Goal: Information Seeking & Learning: Learn about a topic

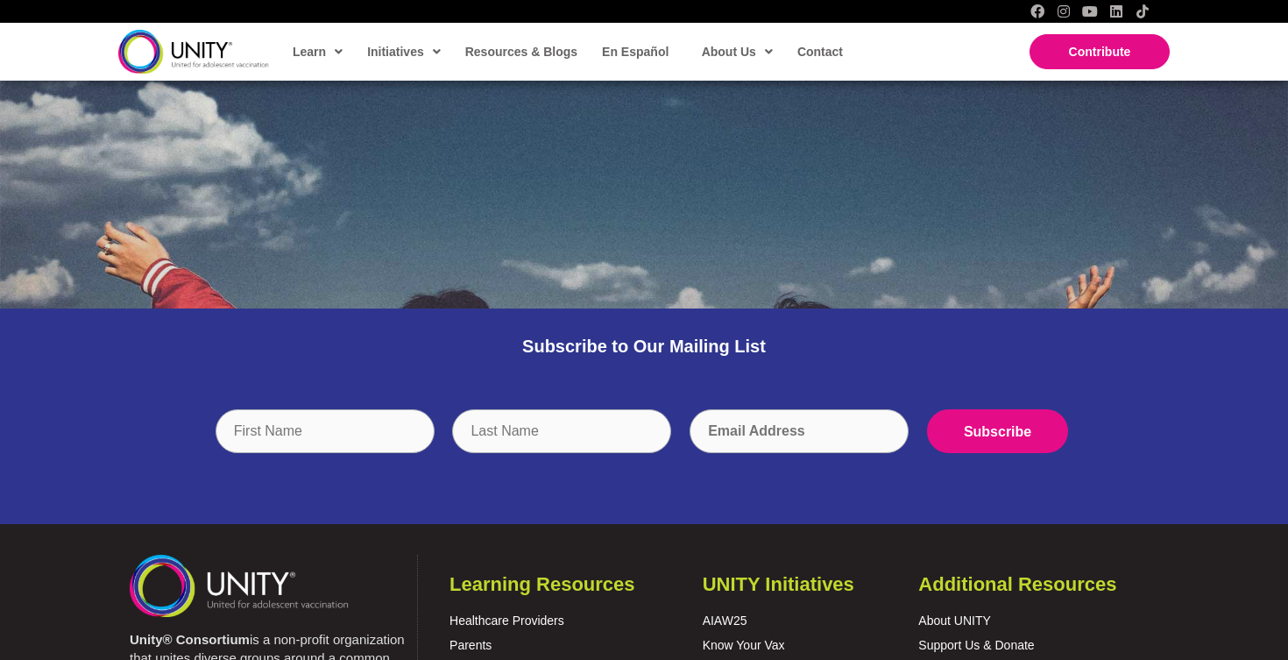
scroll to position [3504, 0]
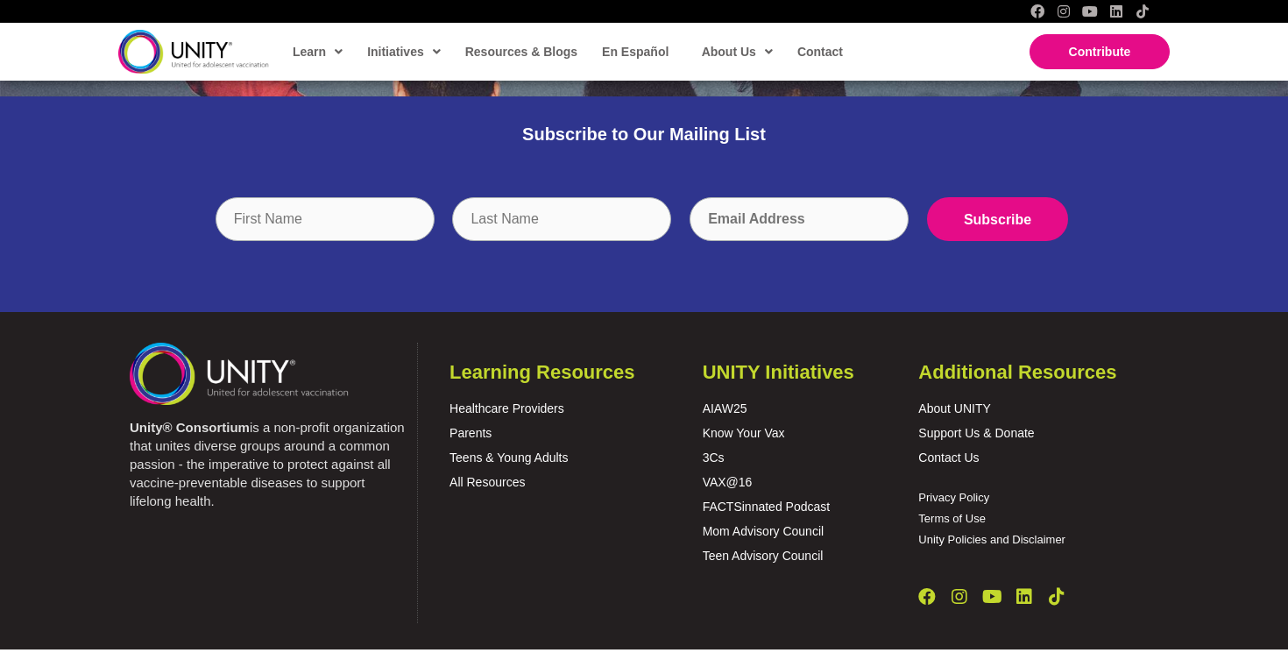
drag, startPoint x: 131, startPoint y: 408, endPoint x: 222, endPoint y: 498, distance: 127.6
click at [222, 498] on div "Unity® Consortium is a non-profit organization that unites diverse groups aroun…" at bounding box center [264, 483] width 305 height 280
click at [964, 401] on link "About UNITY" at bounding box center [954, 408] width 72 height 14
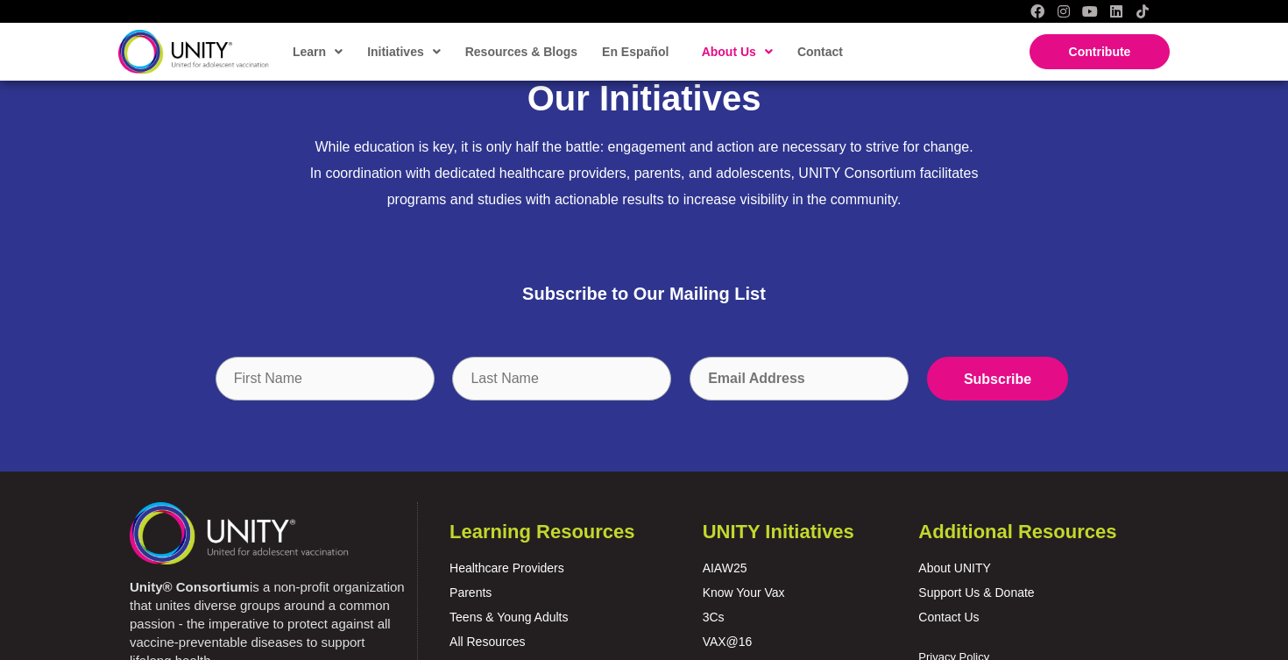
scroll to position [5355, 0]
